Goal: Task Accomplishment & Management: Manage account settings

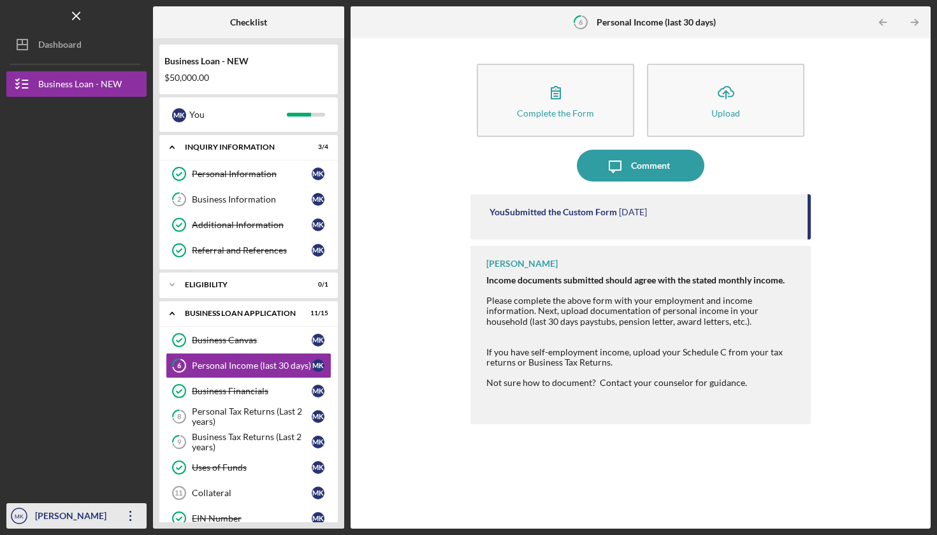
click at [59, 517] on div "[PERSON_NAME]" at bounding box center [73, 518] width 83 height 29
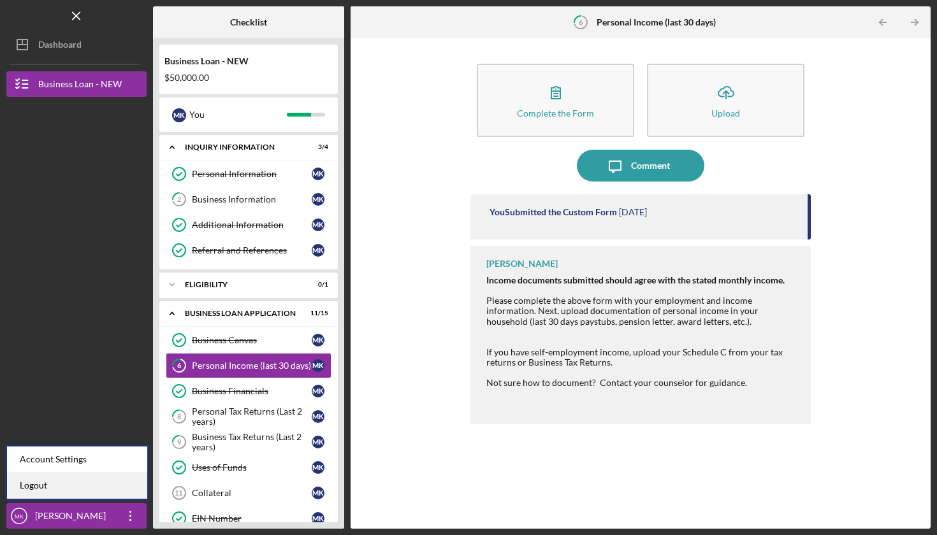
click at [40, 486] on link "Logout" at bounding box center [77, 486] width 140 height 26
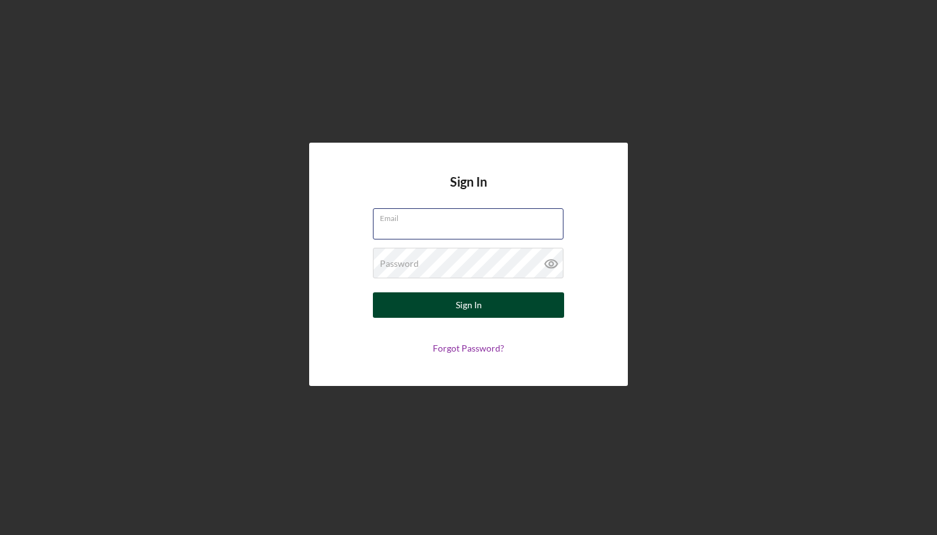
type input "[EMAIL_ADDRESS][DOMAIN_NAME]"
click at [457, 306] on div "Sign In" at bounding box center [469, 305] width 26 height 25
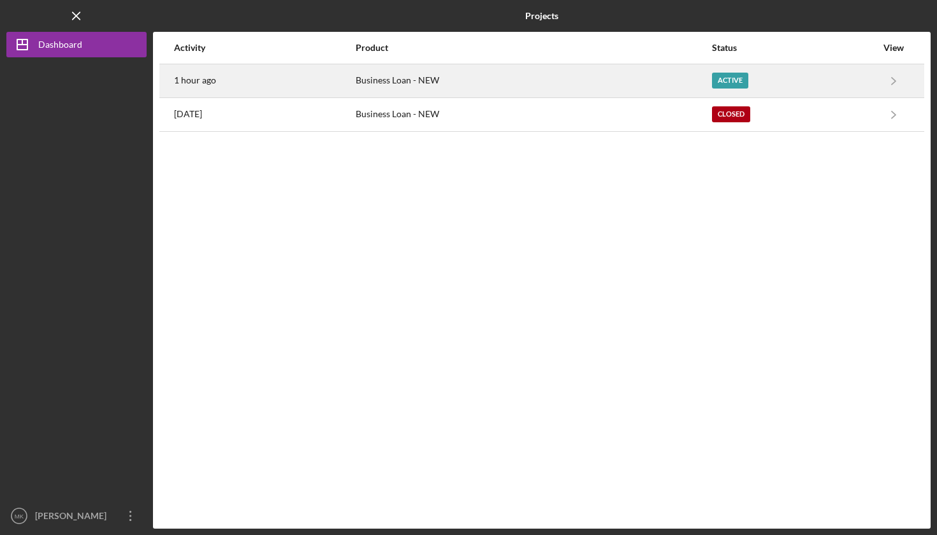
click at [423, 74] on div "Business Loan - NEW" at bounding box center [533, 81] width 354 height 32
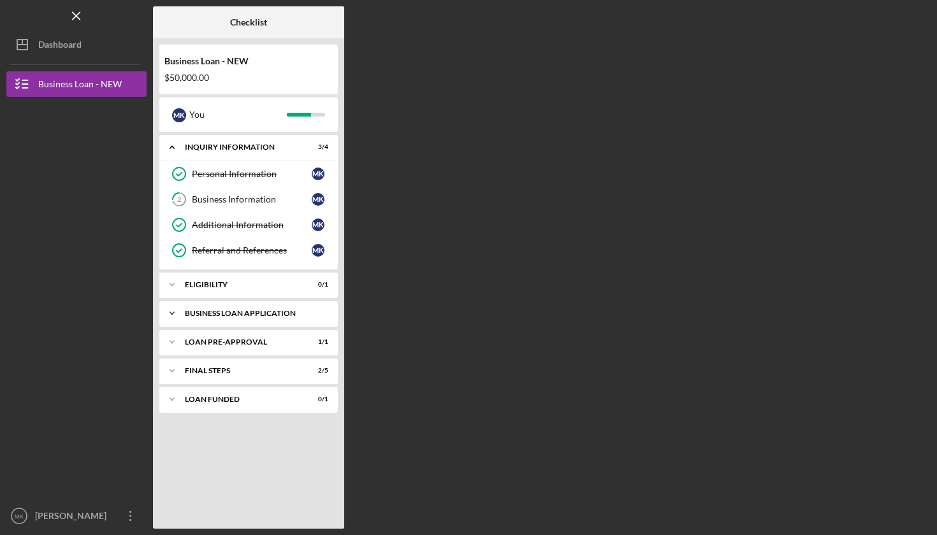
click at [249, 309] on div "Icon/Expander BUSINESS LOAN APPLICATION 11 / 15" at bounding box center [248, 313] width 178 height 25
